Goal: Task Accomplishment & Management: Manage account settings

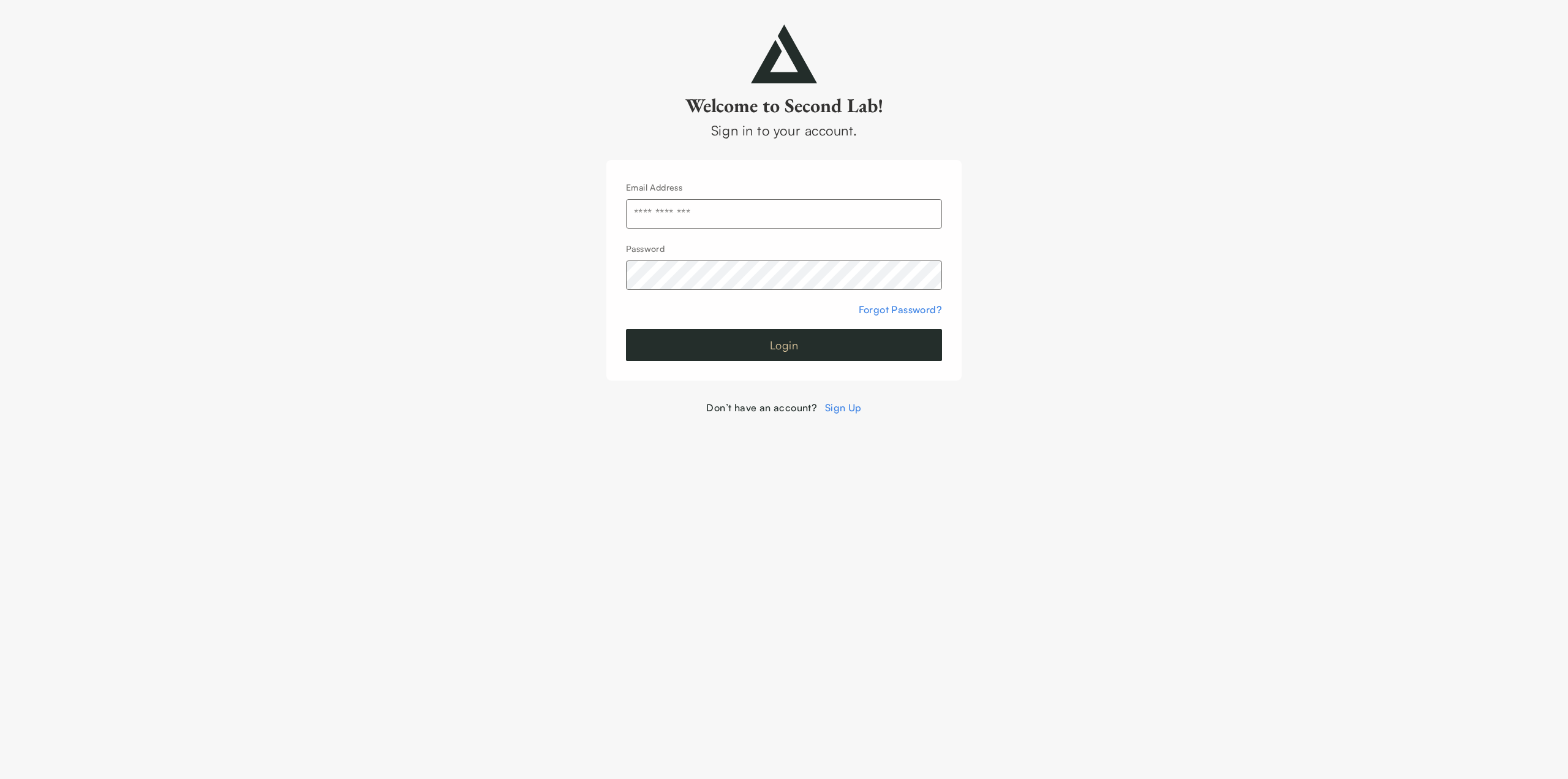
type input "**********"
click at [759, 339] on button "Login" at bounding box center [783, 345] width 316 height 32
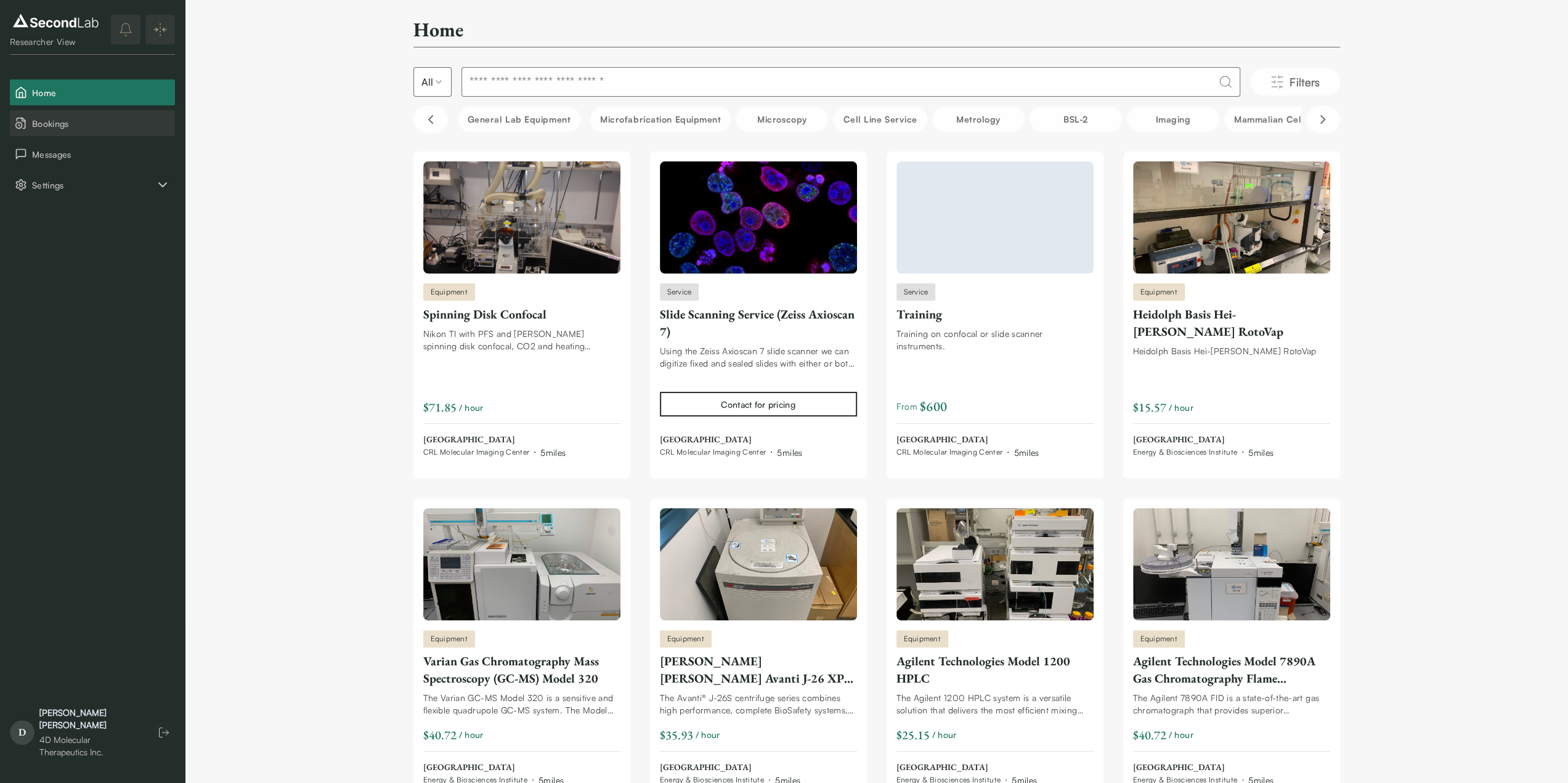
click at [52, 119] on span "Bookings" at bounding box center [101, 123] width 138 height 13
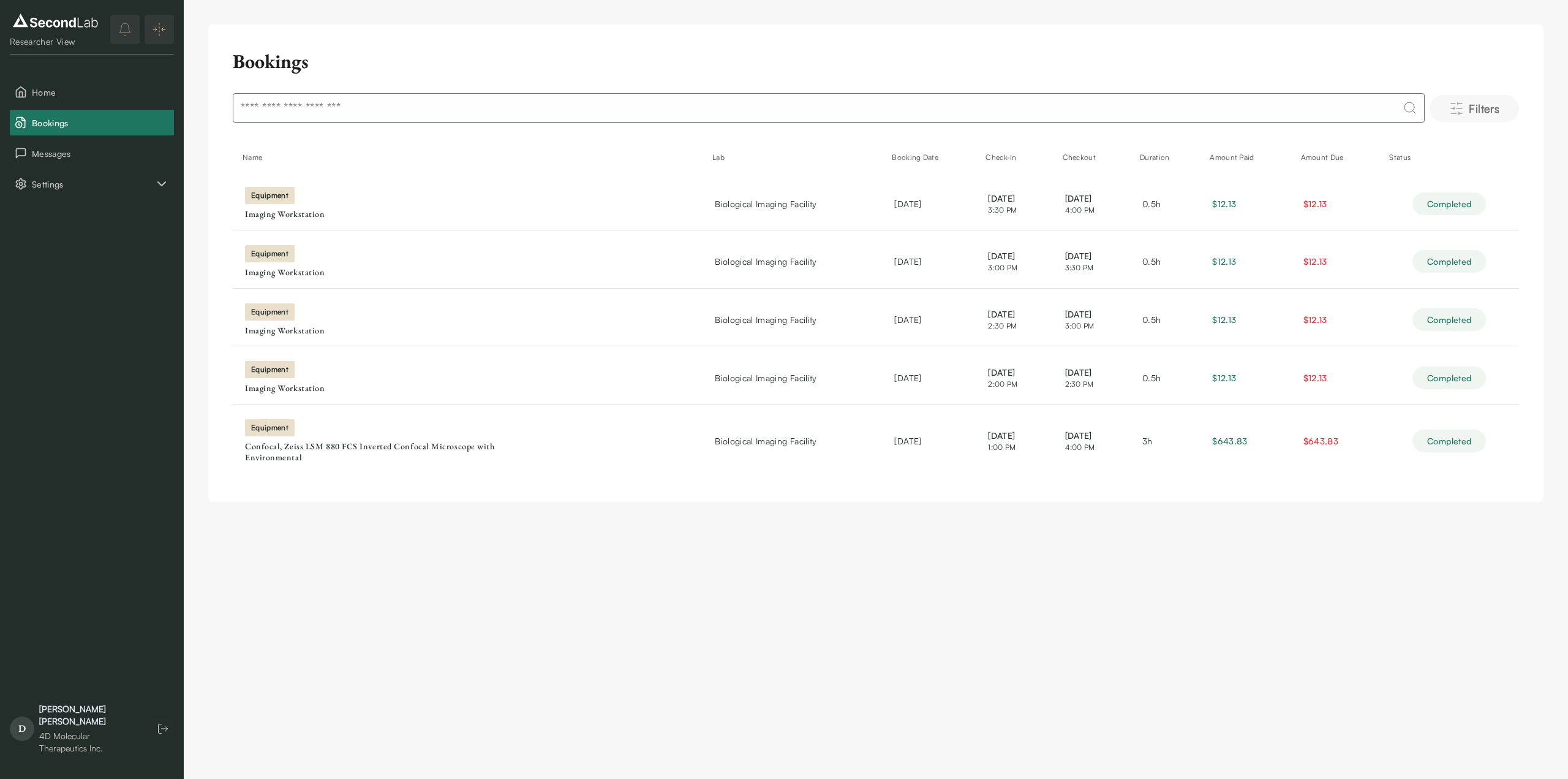
click at [1487, 110] on span "Filters" at bounding box center [1483, 109] width 30 height 17
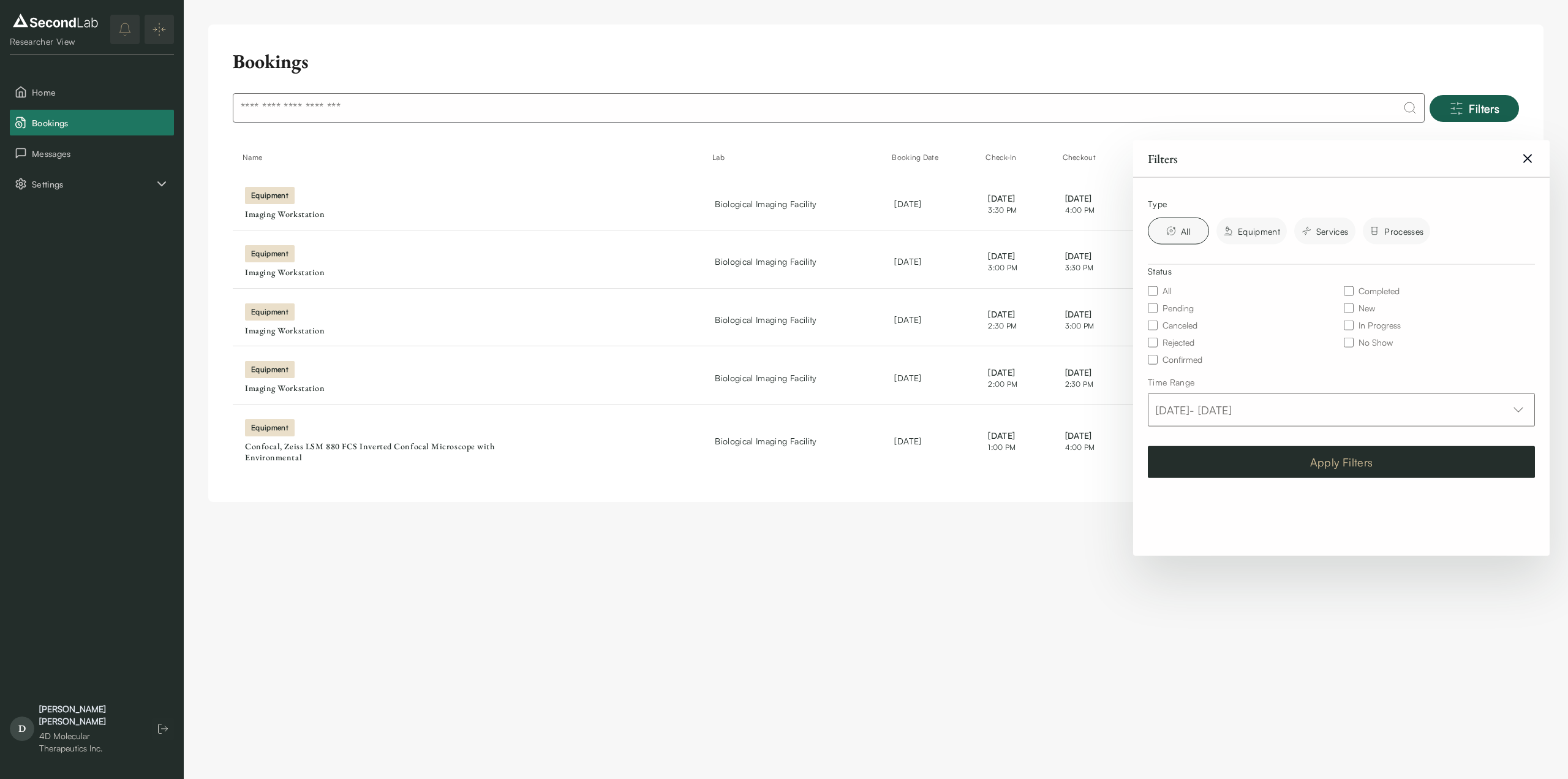
click at [1211, 466] on button "Apply Filters" at bounding box center [1341, 461] width 387 height 32
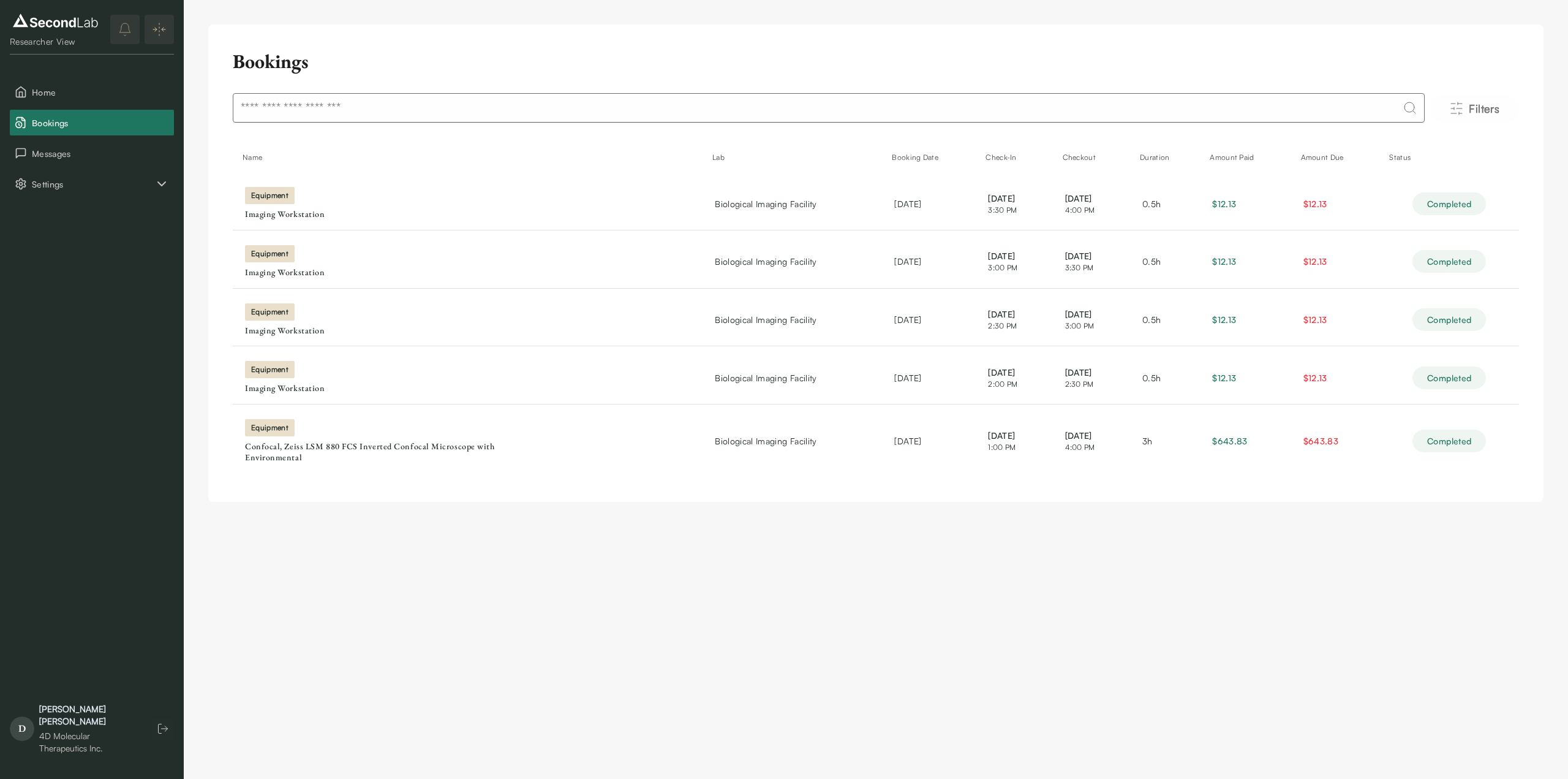
click at [163, 732] on icon "button" at bounding box center [163, 729] width 12 height 12
